Goal: Task Accomplishment & Management: Manage account settings

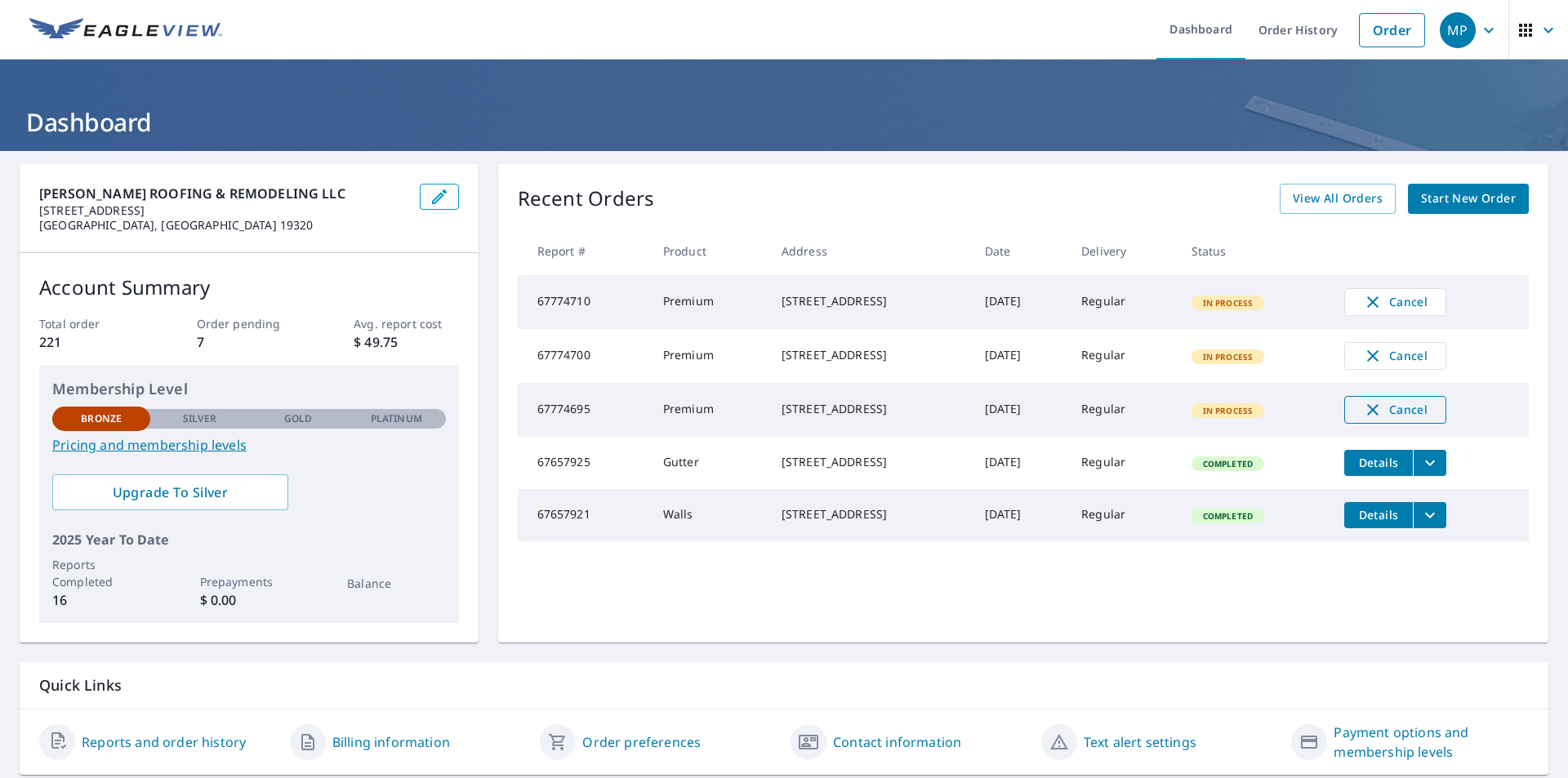
click at [1368, 417] on icon "button" at bounding box center [1372, 410] width 19 height 19
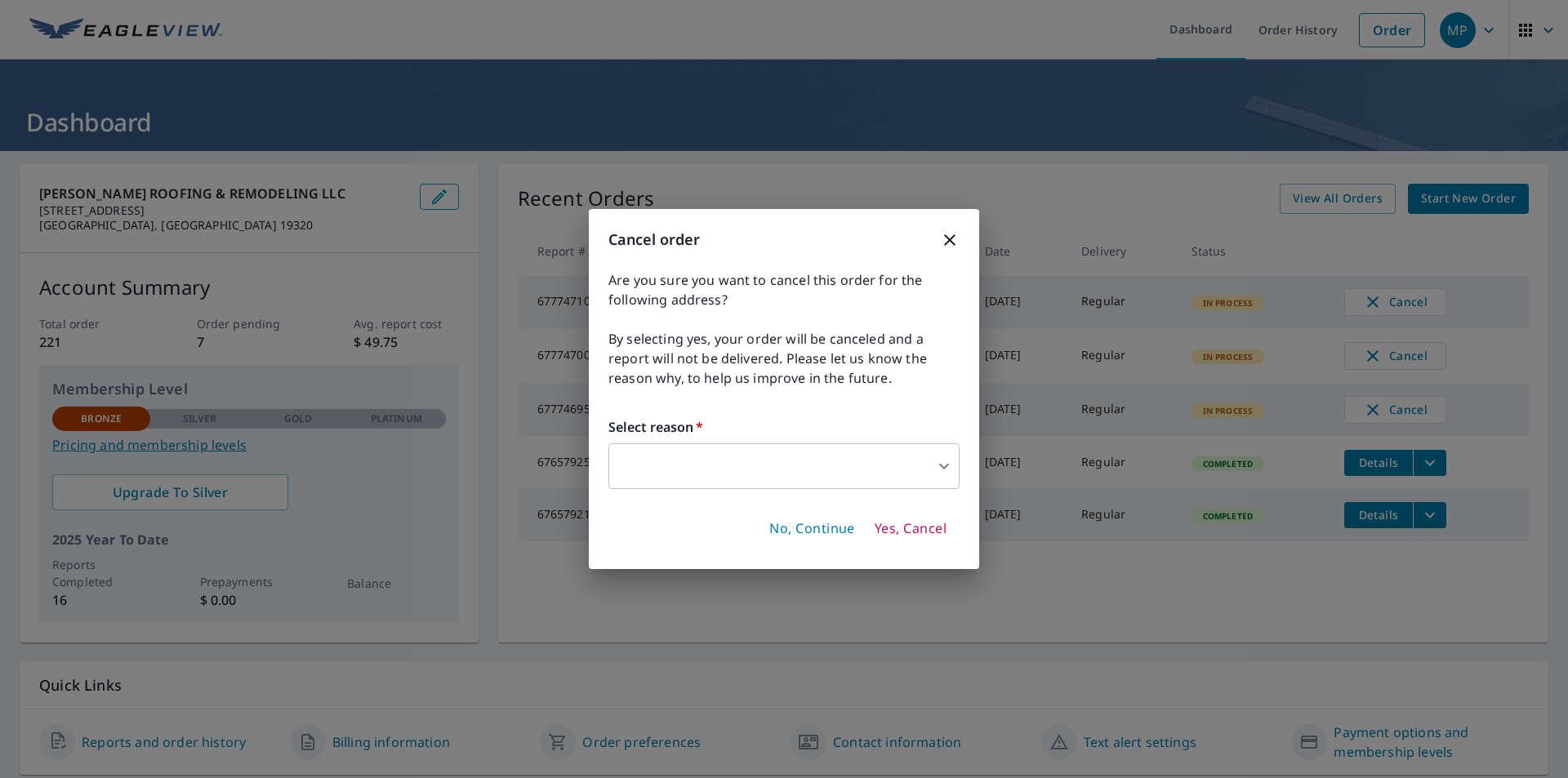
click at [940, 463] on body "MP MP Dashboard Order History Order MP Dashboard [PERSON_NAME] ROOFING & REMODE…" at bounding box center [784, 389] width 1568 height 778
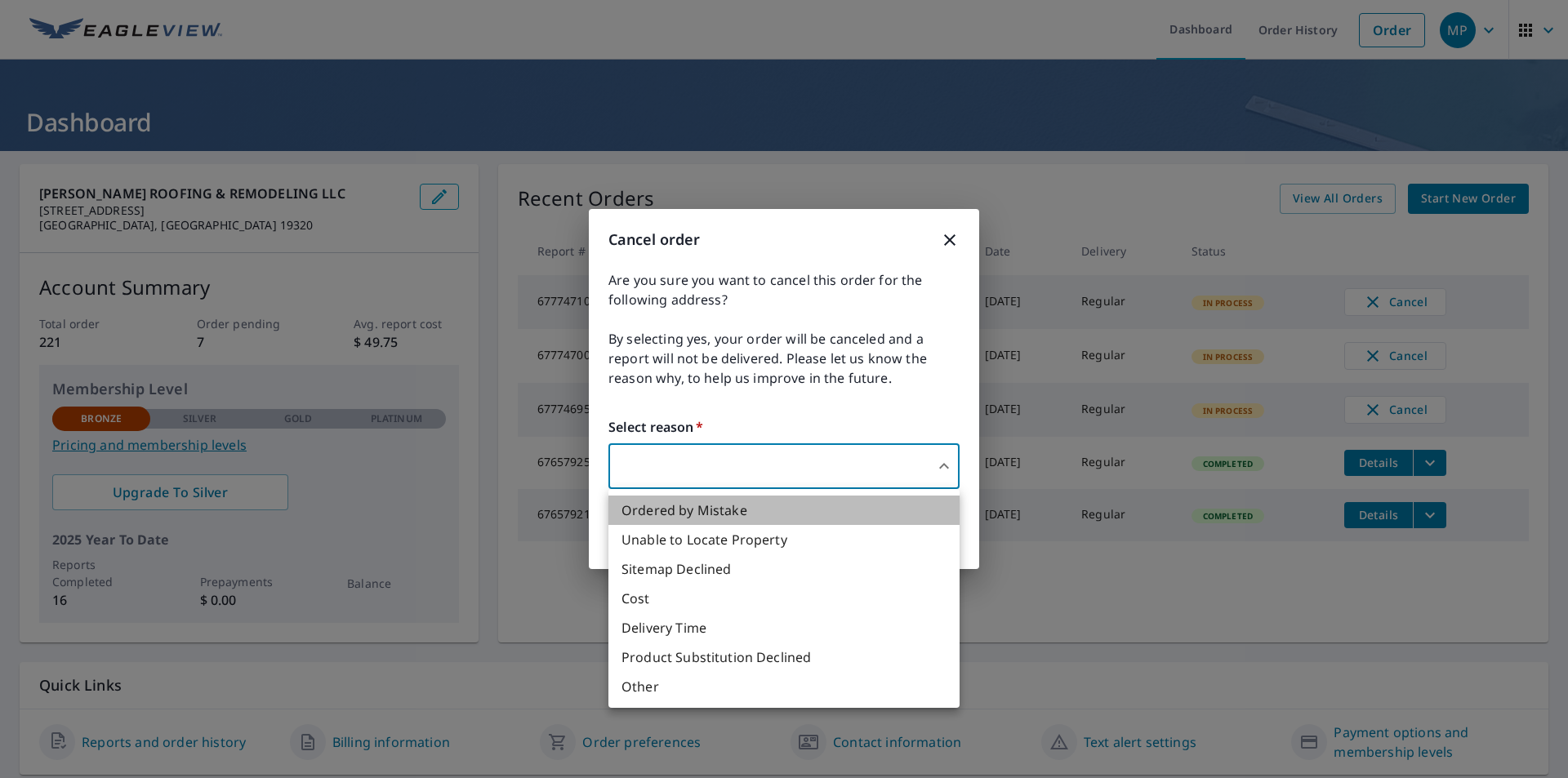
click at [669, 511] on li "Ordered by Mistake" at bounding box center [783, 510] width 351 height 30
type input "30"
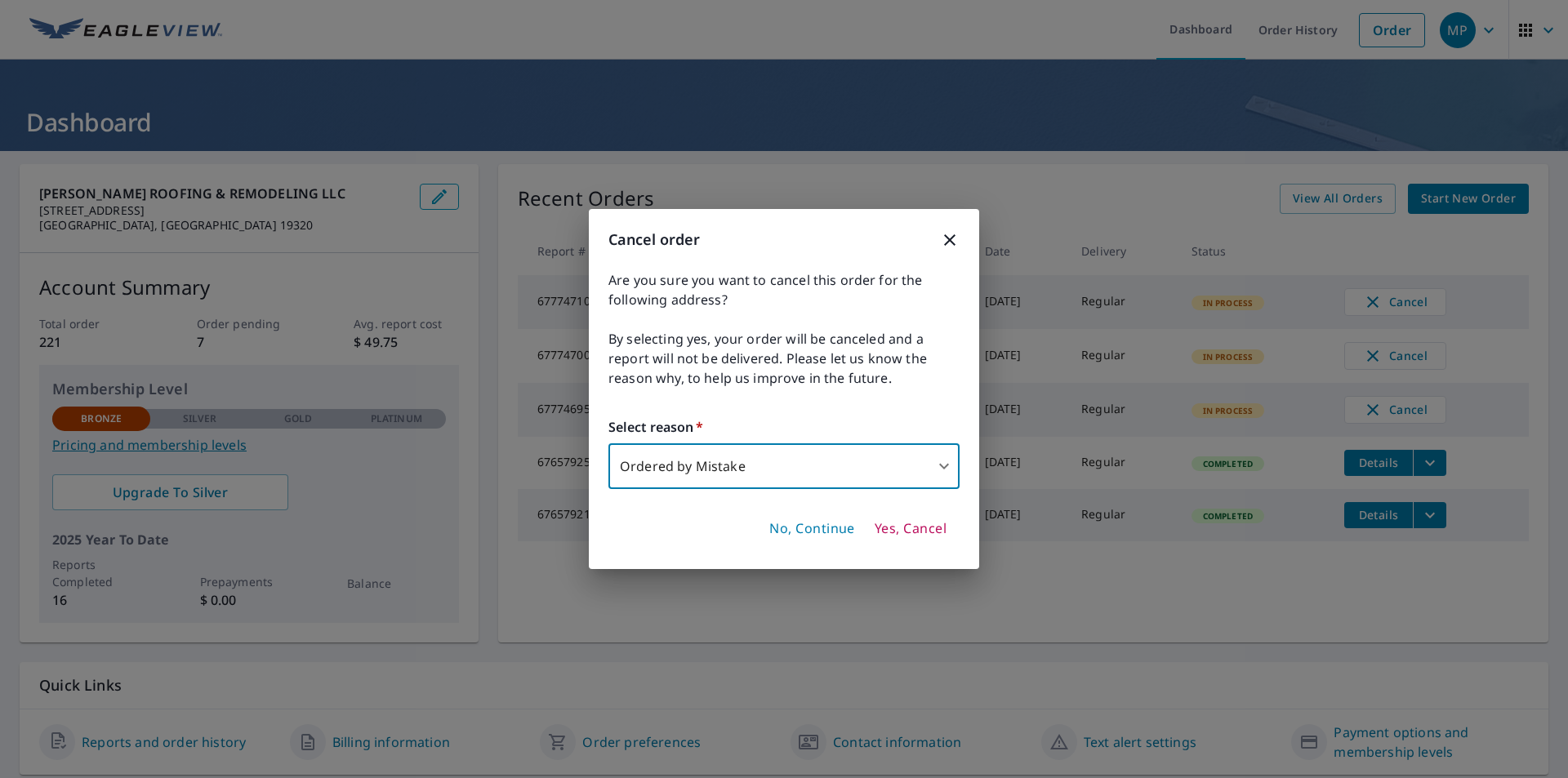
click at [912, 528] on span "Yes, Cancel" at bounding box center [909, 528] width 72 height 18
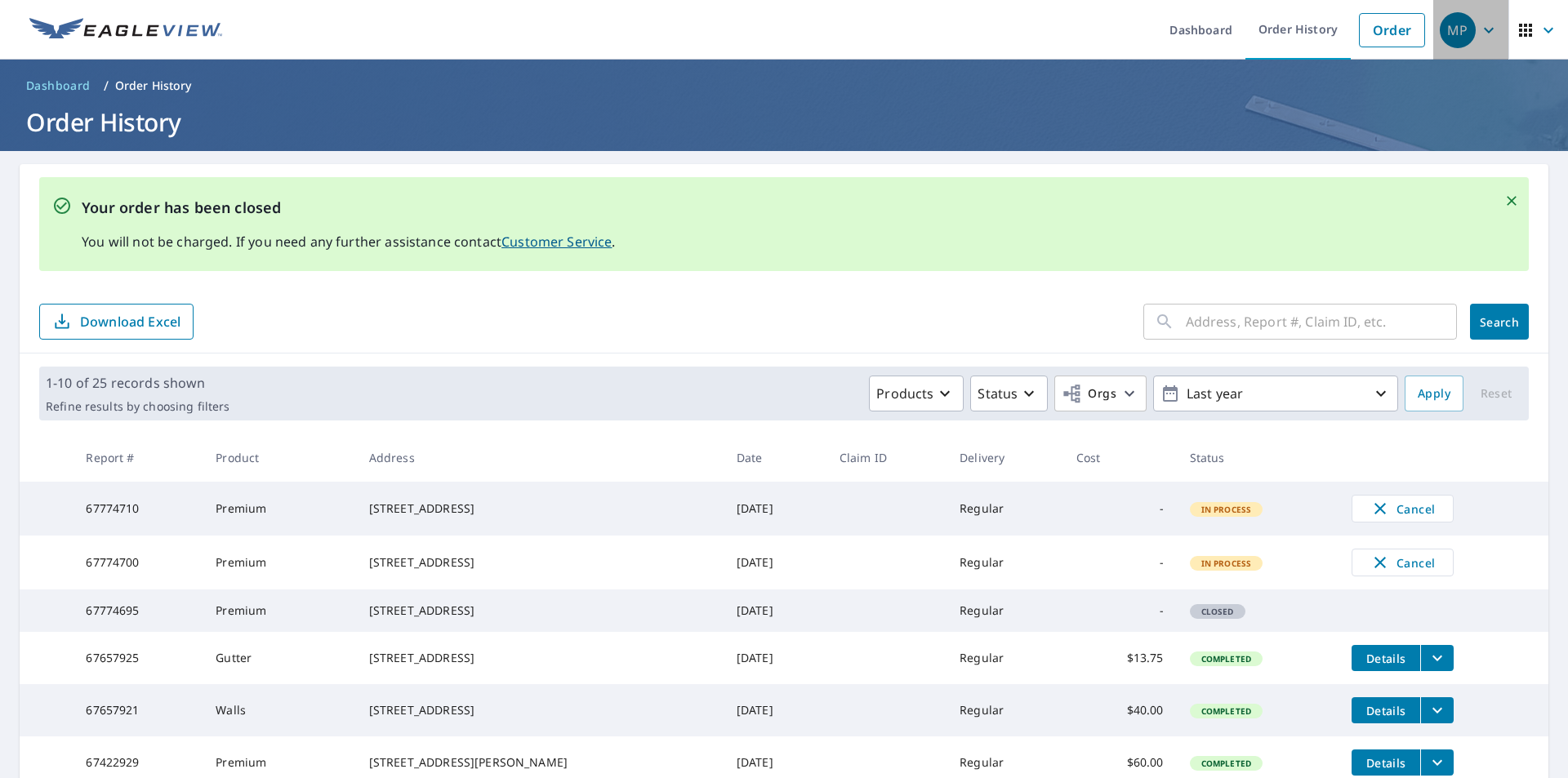
click at [1479, 28] on icon "button" at bounding box center [1489, 30] width 19 height 19
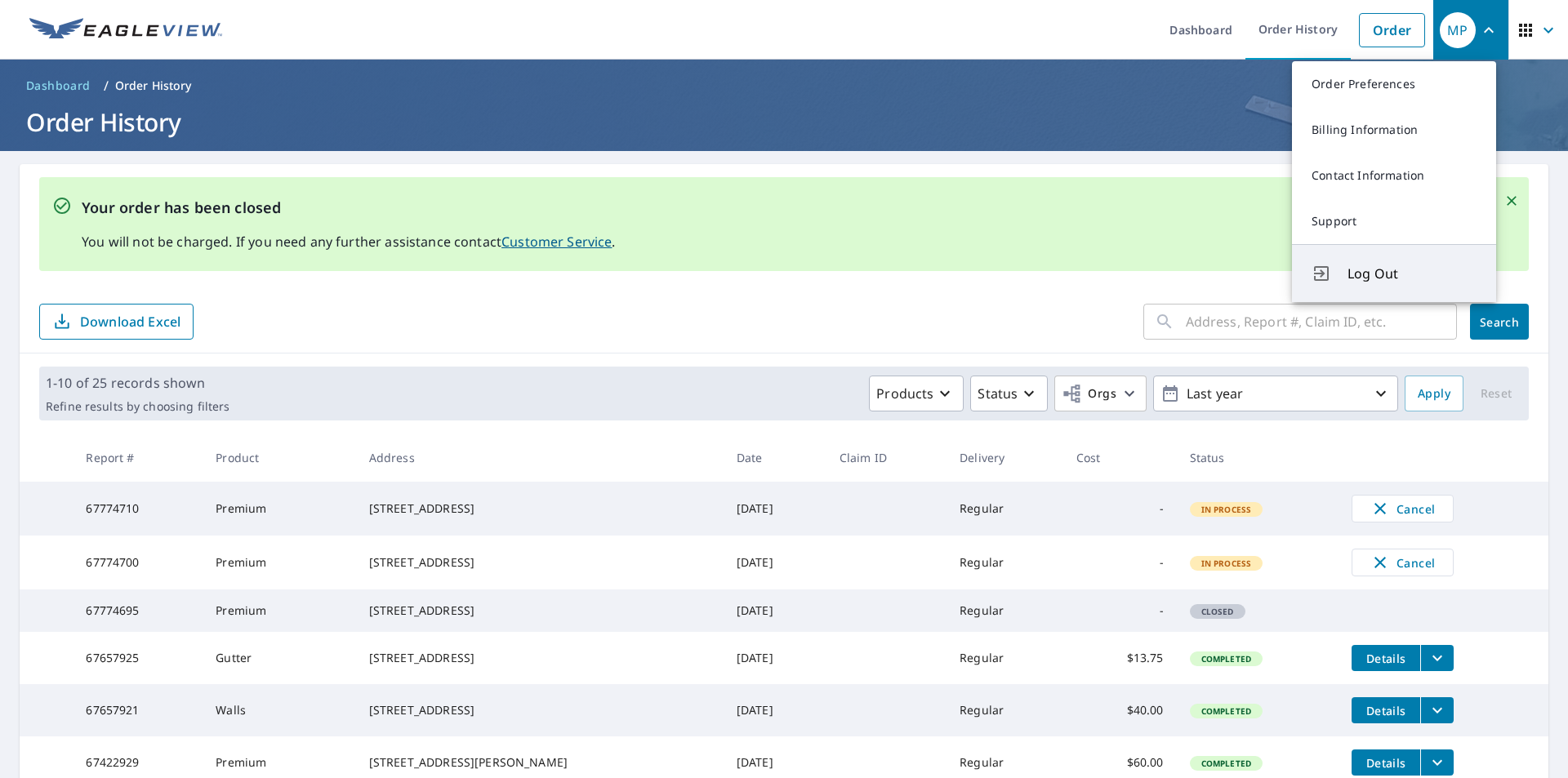
click at [1365, 275] on span "Log Out" at bounding box center [1411, 273] width 129 height 19
